Goal: Task Accomplishment & Management: Use online tool/utility

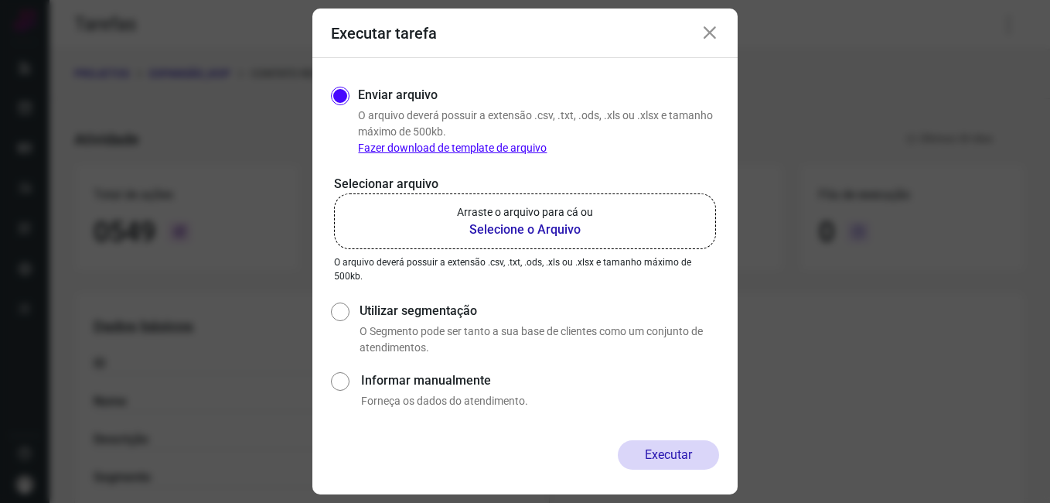
click at [707, 36] on icon at bounding box center [710, 33] width 19 height 19
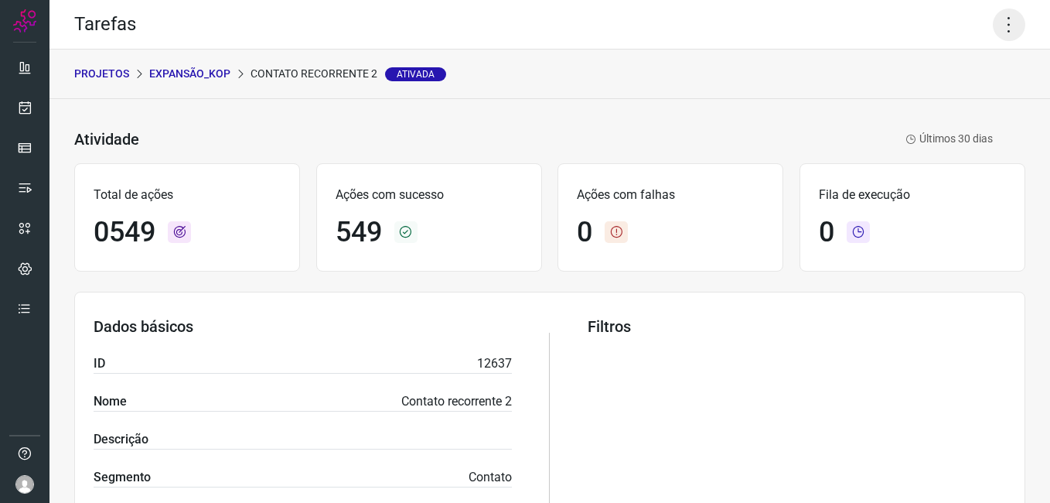
drag, startPoint x: 998, startPoint y: 24, endPoint x: 990, endPoint y: 39, distance: 17.3
click at [998, 23] on icon at bounding box center [1009, 25] width 32 height 32
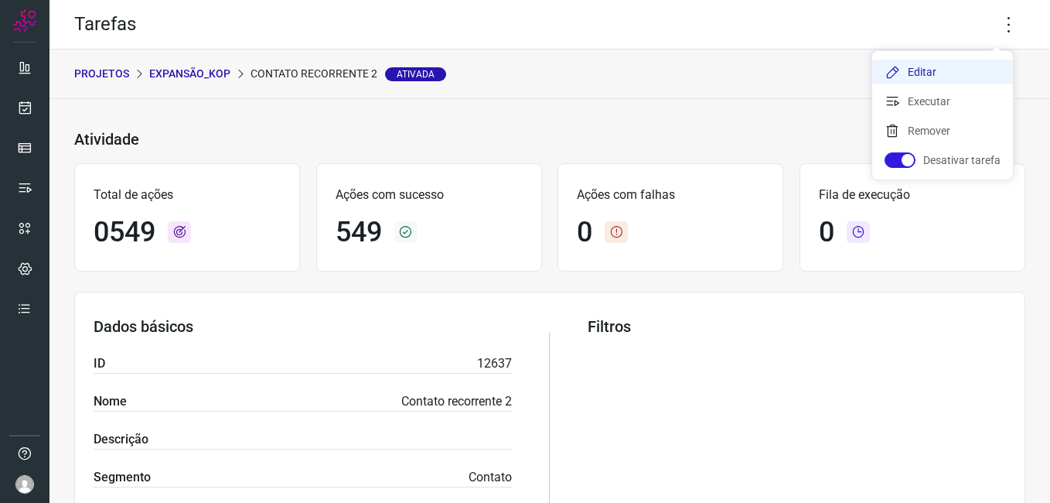
click at [900, 73] on icon at bounding box center [892, 71] width 15 height 15
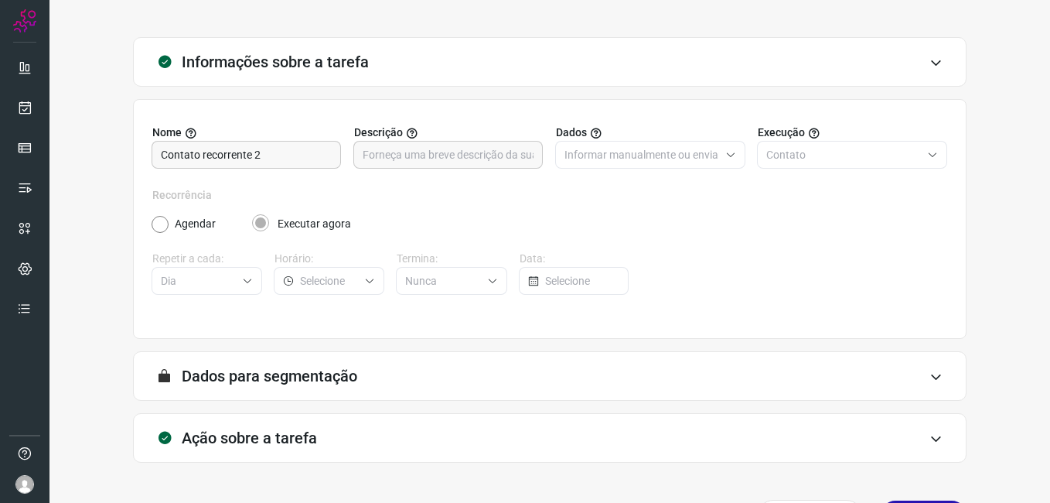
scroll to position [101, 0]
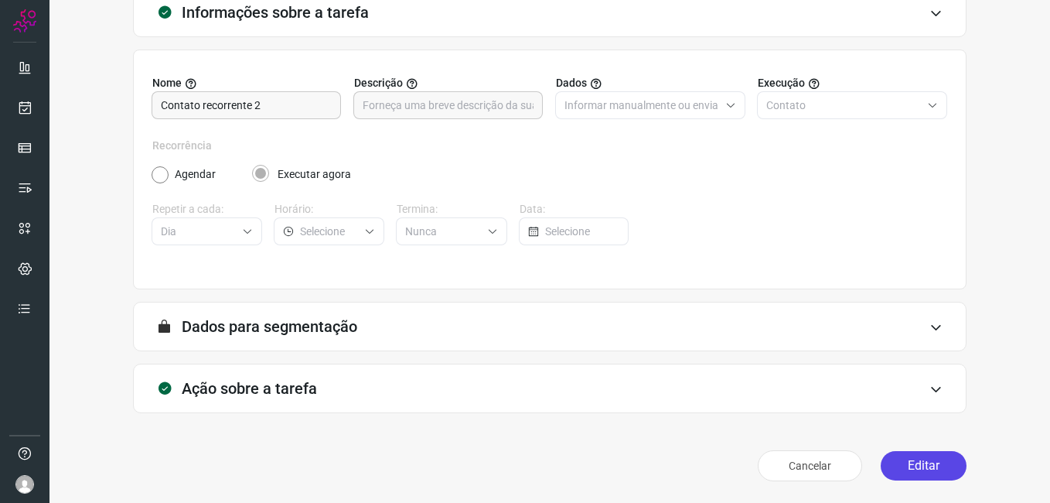
click at [927, 473] on button "Editar" at bounding box center [924, 465] width 86 height 29
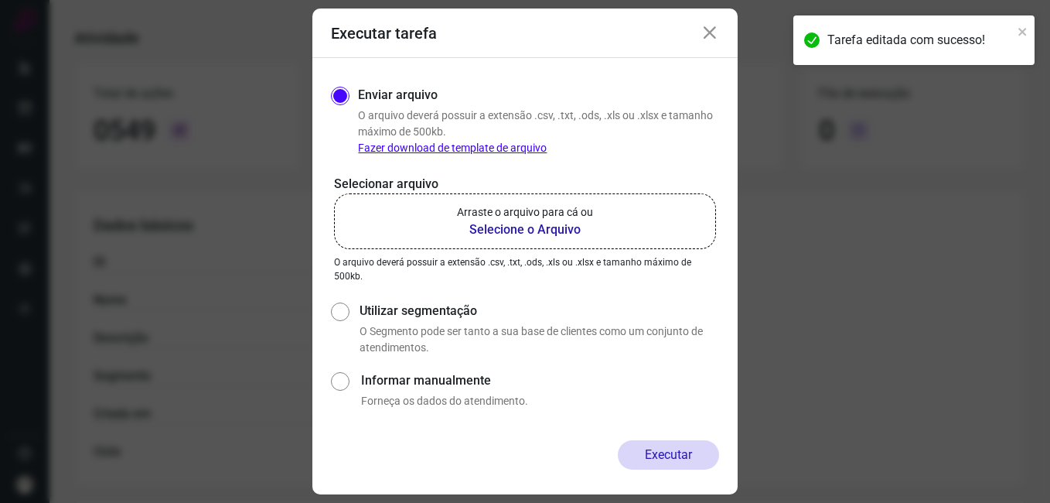
click at [534, 226] on b "Selecione o Arquivo" at bounding box center [525, 229] width 136 height 19
click at [0, 0] on input "Arraste o arquivo para cá ou Selecione o Arquivo" at bounding box center [0, 0] width 0 height 0
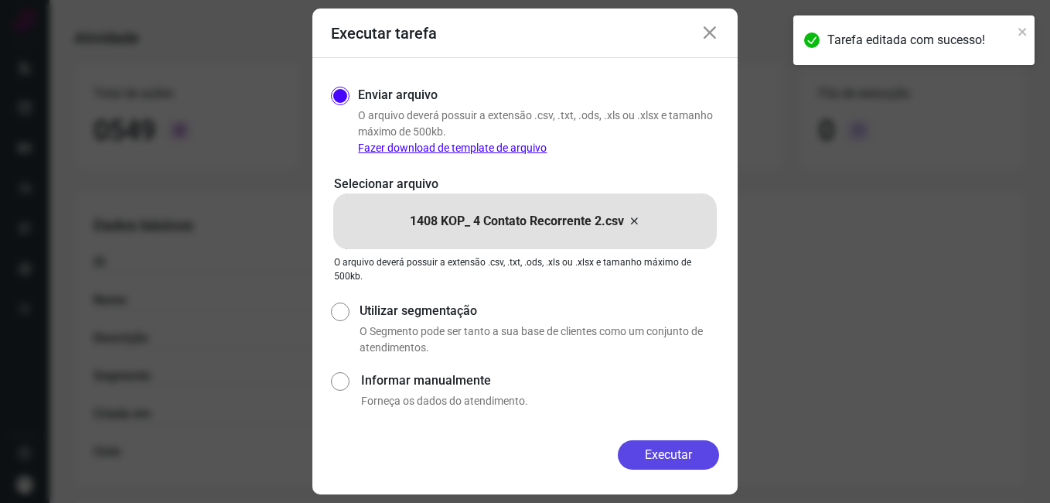
click at [658, 448] on button "Executar" at bounding box center [668, 454] width 101 height 29
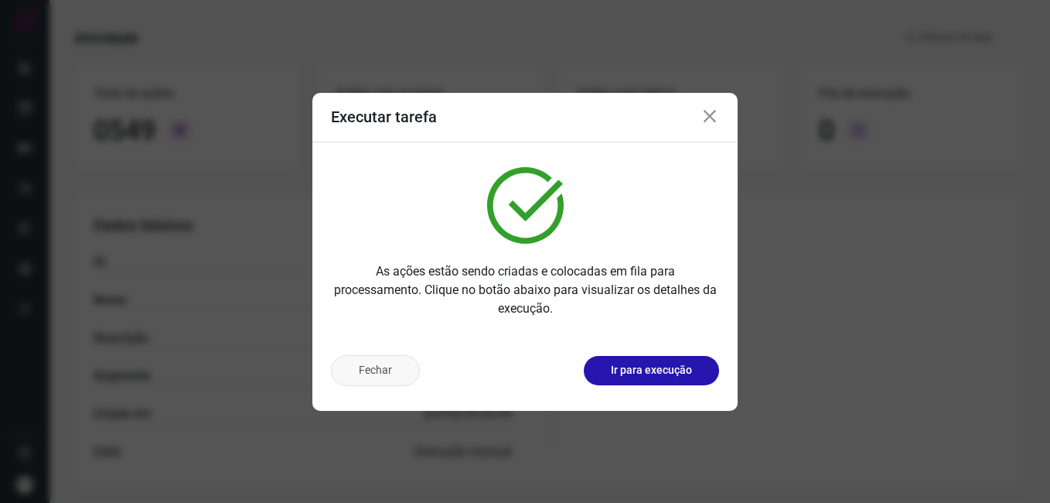
click at [387, 377] on button "Fechar" at bounding box center [375, 370] width 89 height 31
